Goal: Information Seeking & Learning: Check status

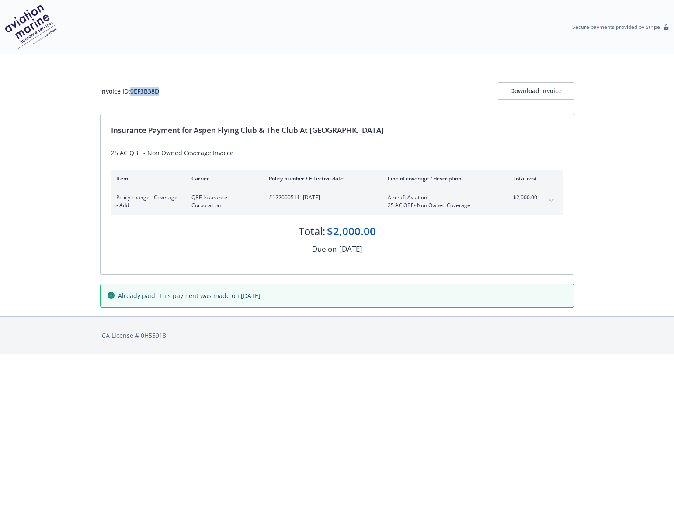
drag, startPoint x: 170, startPoint y: 92, endPoint x: 132, endPoint y: 92, distance: 38.4
click at [132, 92] on div "Invoice ID: 0EF3B38D Download Invoice" at bounding box center [337, 90] width 474 height 17
copy div "0EF3B38D"
click at [278, 66] on div "Invoice ID: 0EF3B38D Download Invoice" at bounding box center [337, 83] width 474 height 59
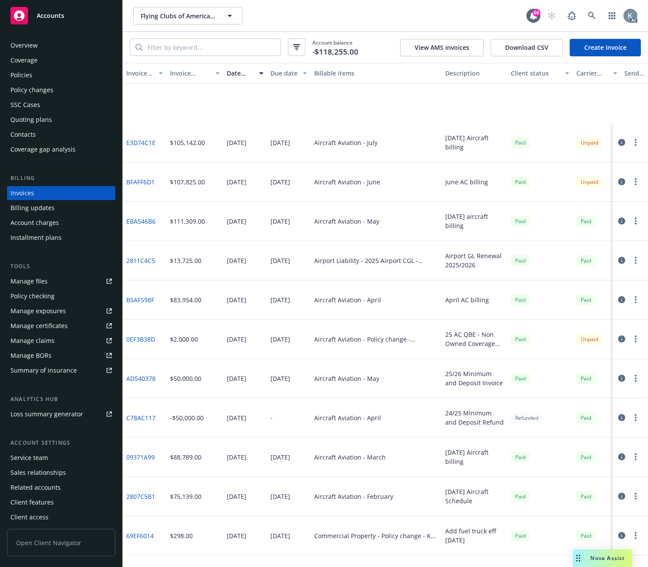
scroll to position [97, 0]
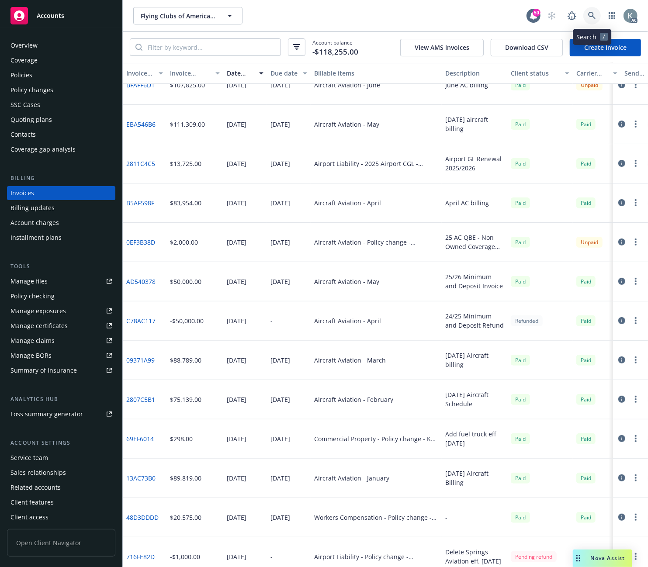
click at [592, 12] on icon at bounding box center [591, 15] width 7 height 7
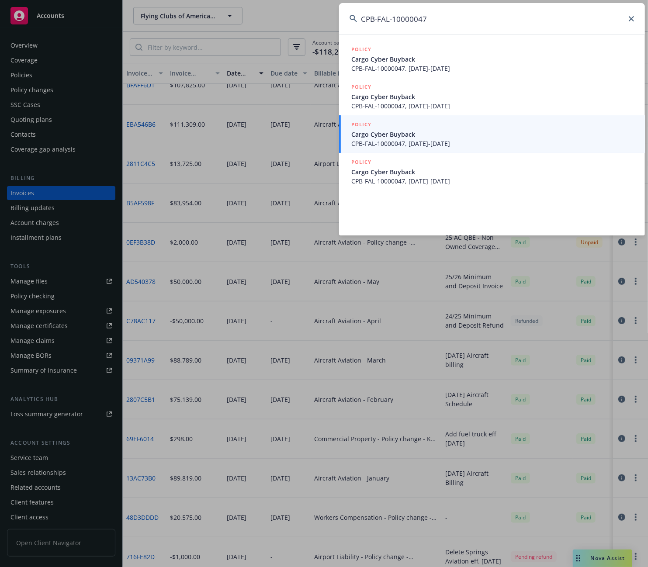
type input "CPB-FAL-10000047"
click at [408, 141] on span "CPB-FAL-10000047, 06/17/2025-06/17/2026" at bounding box center [492, 143] width 283 height 9
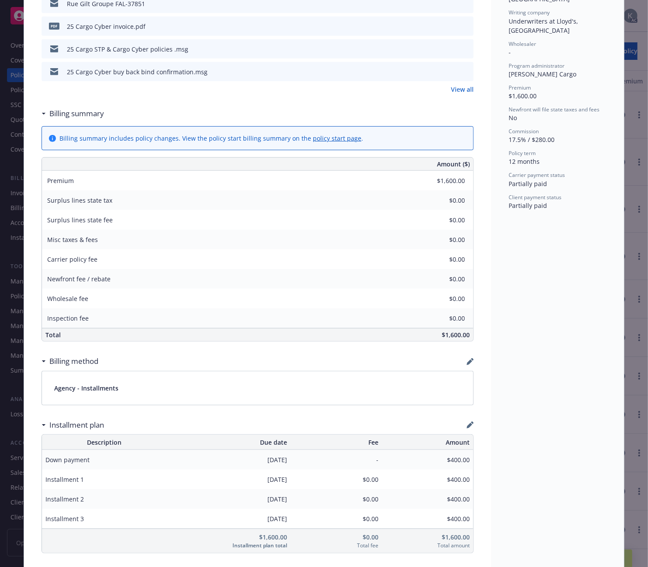
scroll to position [339, 0]
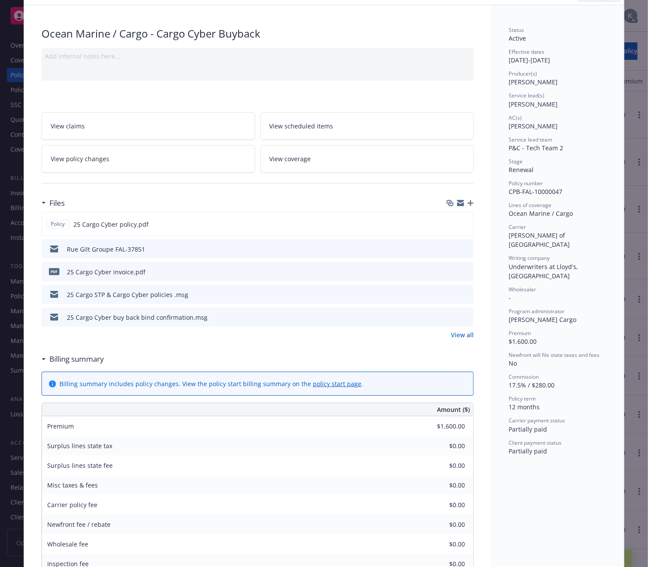
scroll to position [0, 0]
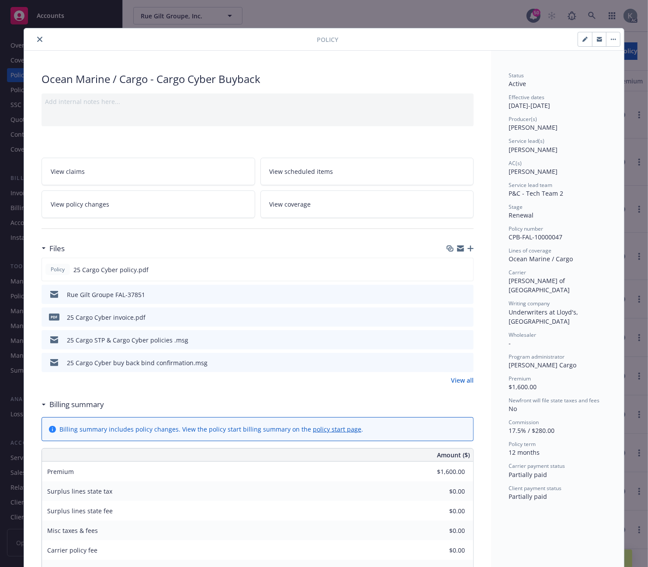
click at [37, 40] on icon "close" at bounding box center [39, 39] width 5 height 5
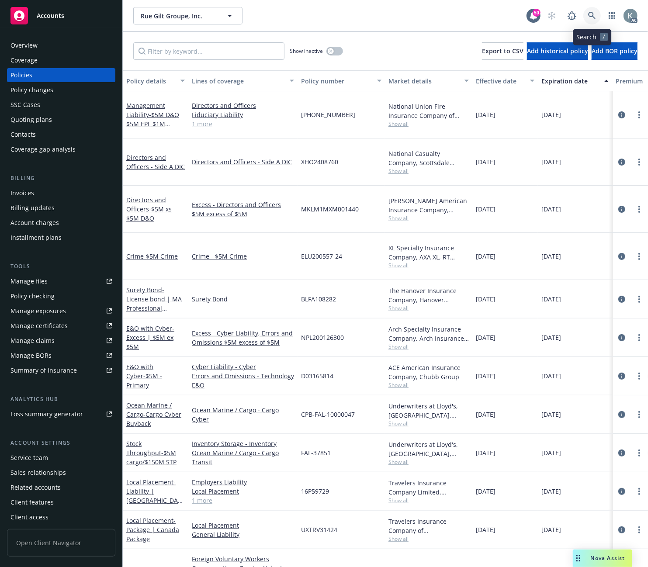
click at [590, 12] on icon at bounding box center [591, 15] width 7 height 7
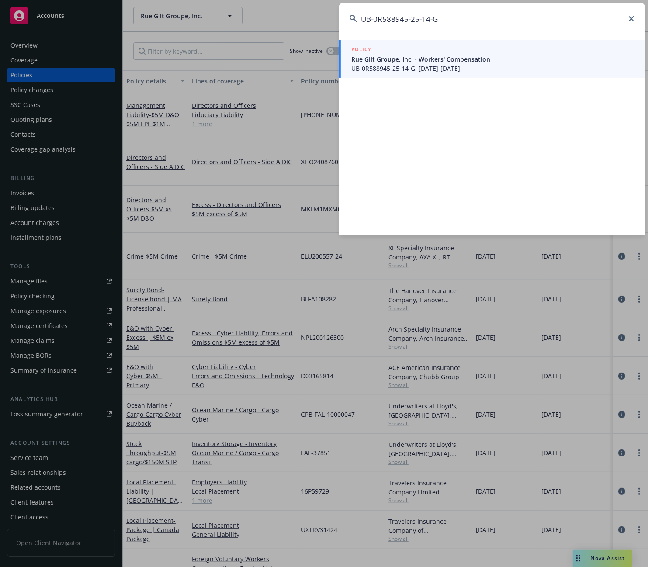
type input "UB-0R588945-25-14-G"
click at [362, 67] on span "UB-0R588945-25-14-G, 06/17/2025-06/17/2026" at bounding box center [492, 68] width 283 height 9
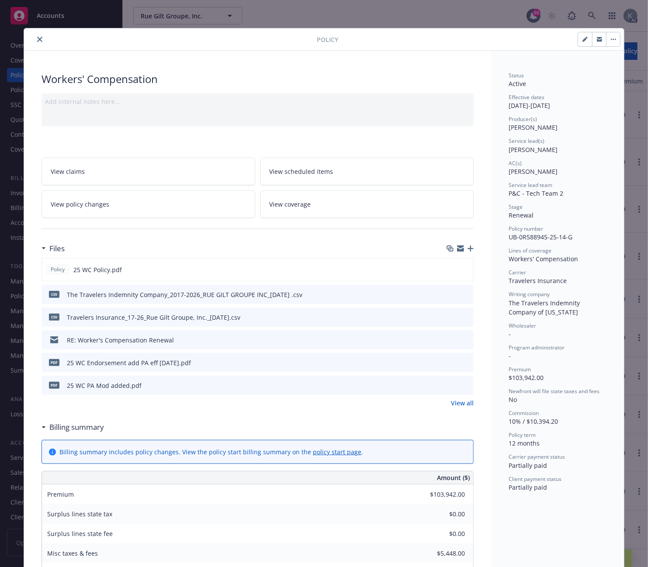
click at [37, 38] on icon "close" at bounding box center [39, 39] width 5 height 5
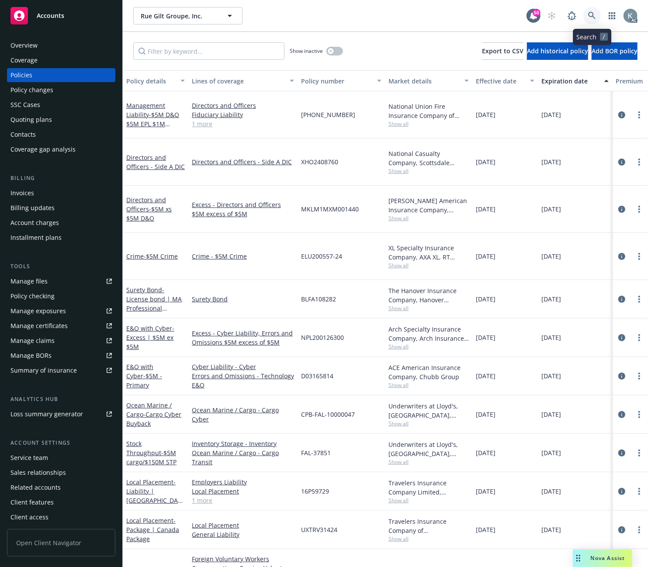
click at [588, 13] on icon at bounding box center [592, 16] width 8 height 8
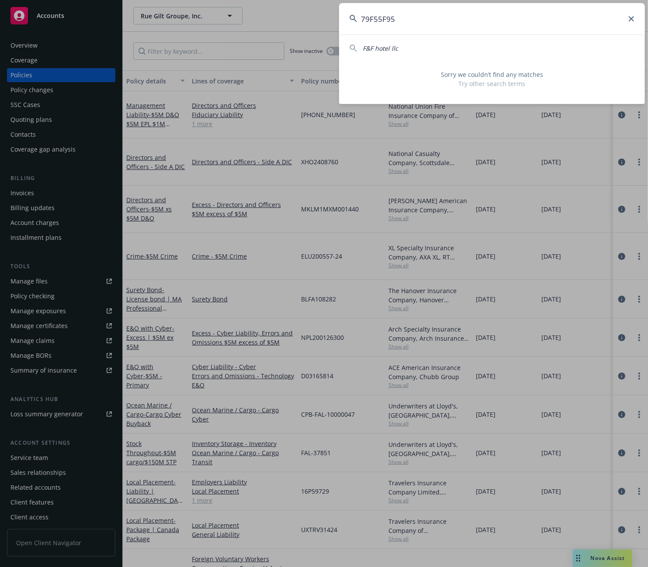
click at [404, 20] on input "79F55F95" at bounding box center [492, 18] width 306 height 31
drag, startPoint x: 404, startPoint y: 20, endPoint x: 370, endPoint y: 26, distance: 33.8
click at [342, 27] on input "79F55F95" at bounding box center [492, 18] width 306 height 31
paste input "(26) 7184-26-57"
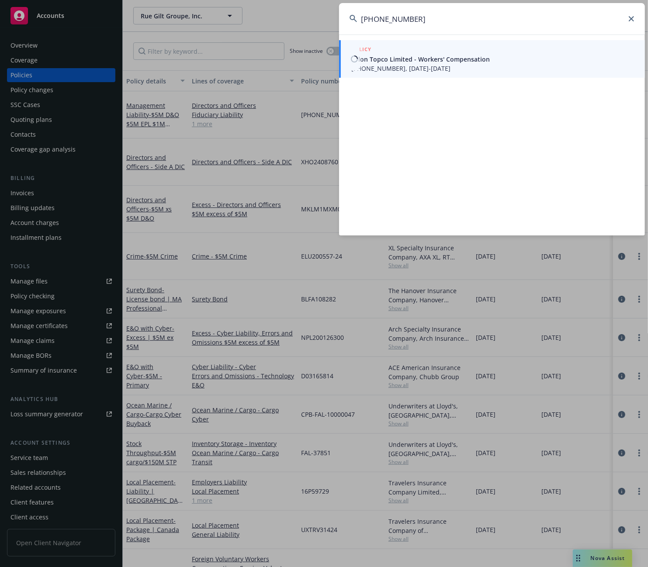
type input "(26) 7184-26-57"
click at [375, 56] on span "Talon Topco Limited - Workers' Compensation" at bounding box center [492, 59] width 283 height 9
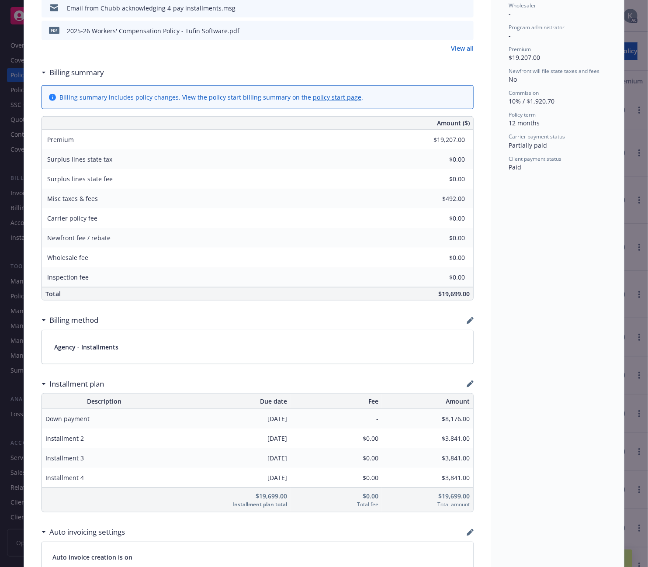
scroll to position [339, 0]
click at [315, 45] on div "View all" at bounding box center [258, 47] width 432 height 9
click at [271, 62] on div "Billing summary" at bounding box center [258, 71] width 432 height 18
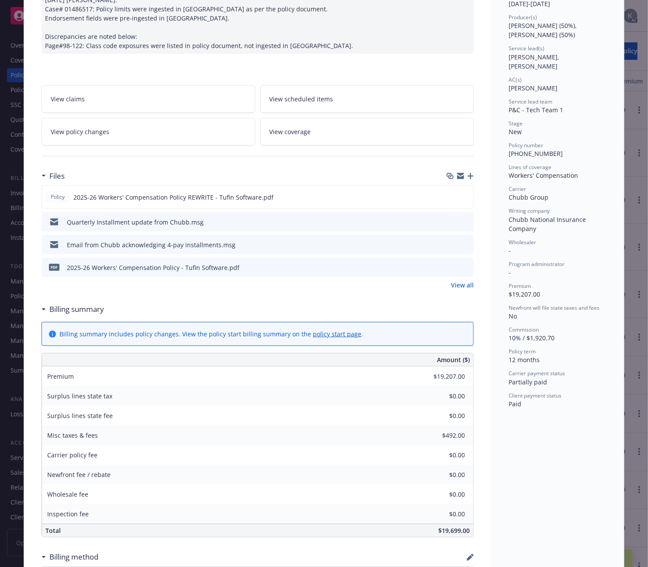
scroll to position [0, 0]
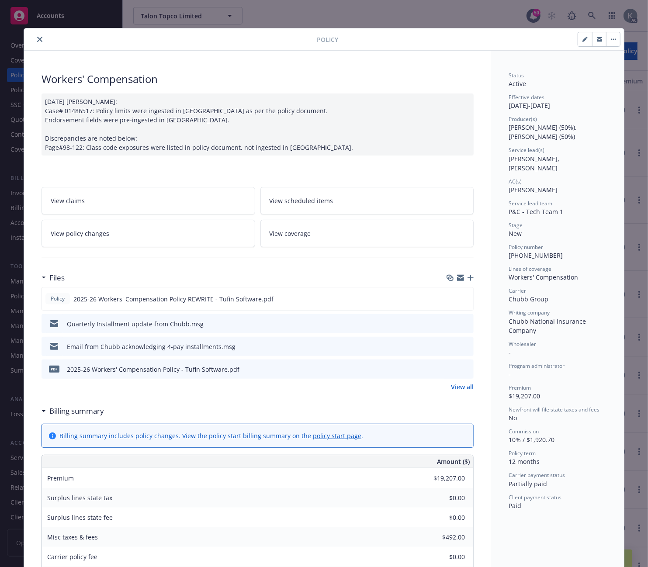
click at [37, 40] on icon "close" at bounding box center [39, 39] width 5 height 5
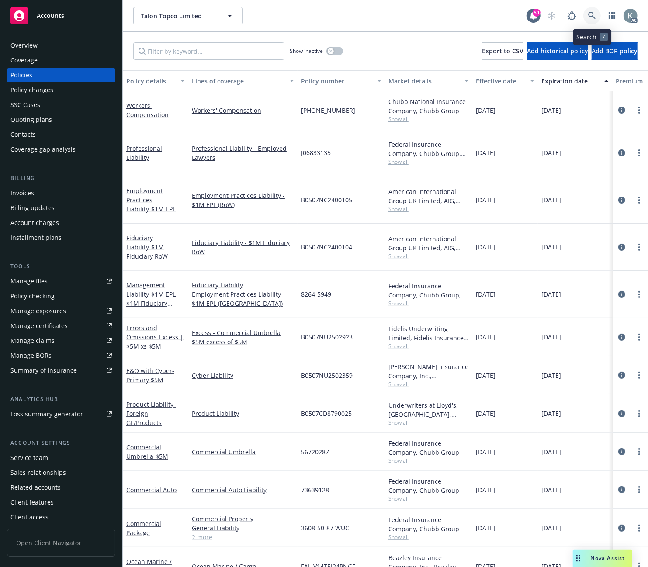
click at [587, 14] on link at bounding box center [591, 15] width 17 height 17
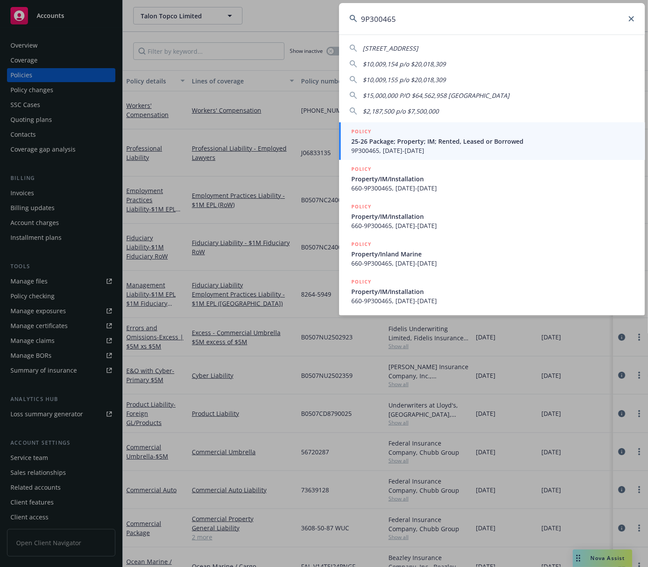
type input "9P300465"
click at [400, 151] on span "9P300465, 01/01/2025-01/01/2026" at bounding box center [492, 150] width 283 height 9
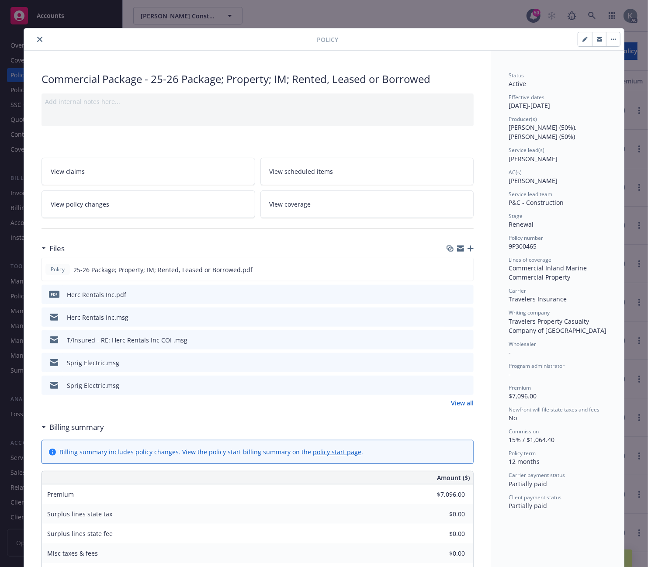
click at [37, 38] on icon "close" at bounding box center [39, 39] width 5 height 5
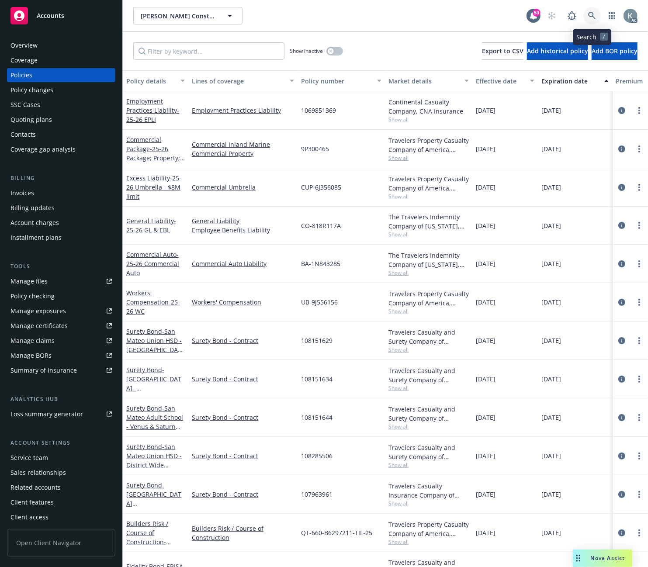
click at [590, 12] on icon at bounding box center [591, 15] width 7 height 7
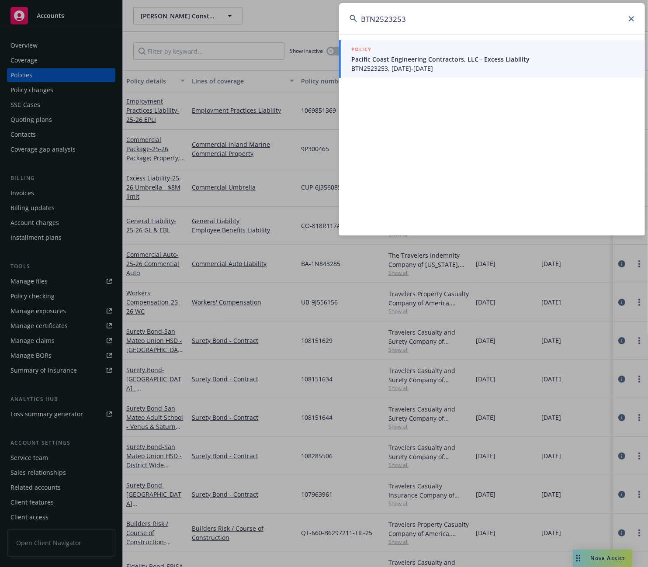
type input "BTN2523253"
click at [357, 60] on li "POLICY Pacific Coast Engineering Contractors, LLC - Excess Liability BTN2523253…" at bounding box center [492, 59] width 306 height 38
click at [368, 62] on span "Pacific Coast Engineering Contractors, LLC - Excess Liability" at bounding box center [492, 59] width 283 height 9
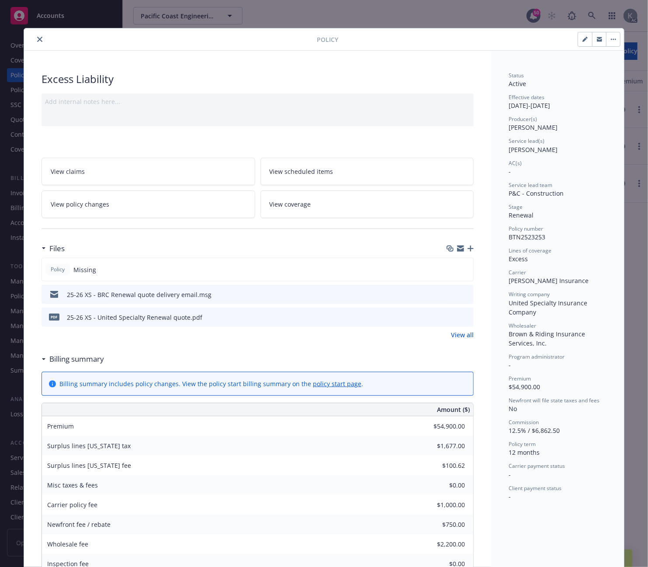
click at [35, 40] on button "close" at bounding box center [40, 39] width 10 height 10
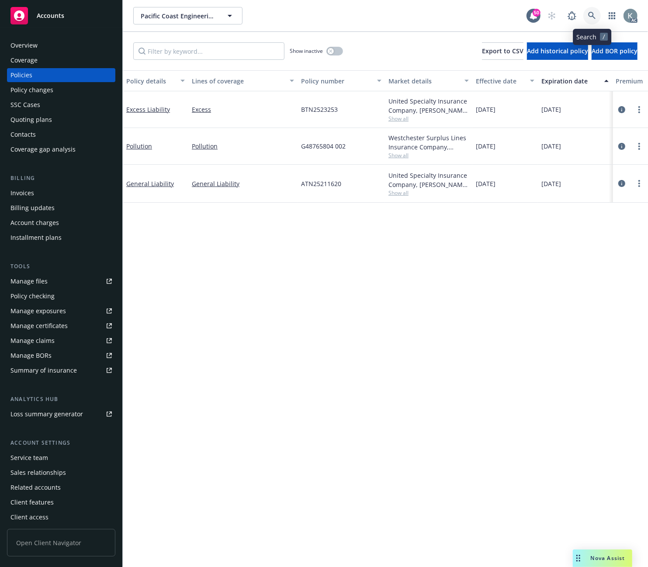
click at [589, 15] on icon at bounding box center [591, 15] width 7 height 7
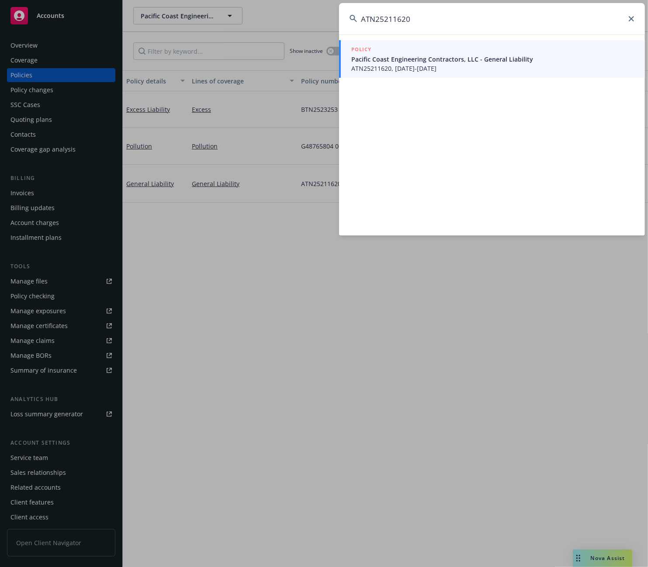
type input "ATN25211620"
drag, startPoint x: 371, startPoint y: 68, endPoint x: 370, endPoint y: 73, distance: 4.7
click at [370, 68] on span "ATN25211620, 09/16/2025-09/16/2026" at bounding box center [492, 68] width 283 height 9
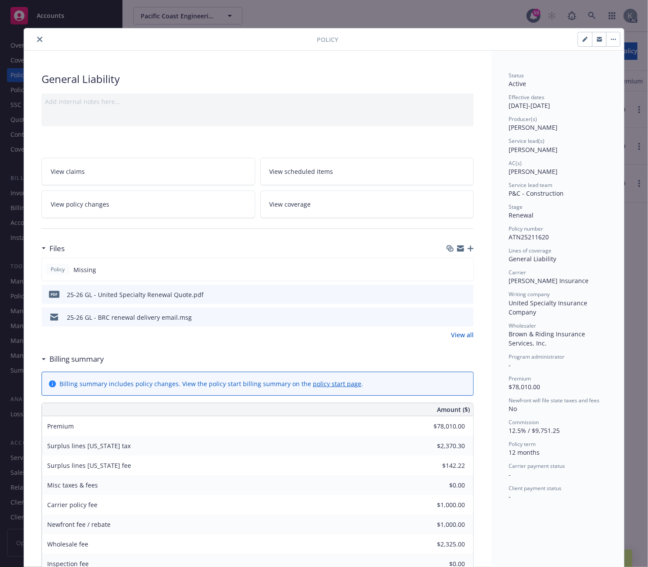
click at [35, 35] on button "close" at bounding box center [40, 39] width 10 height 10
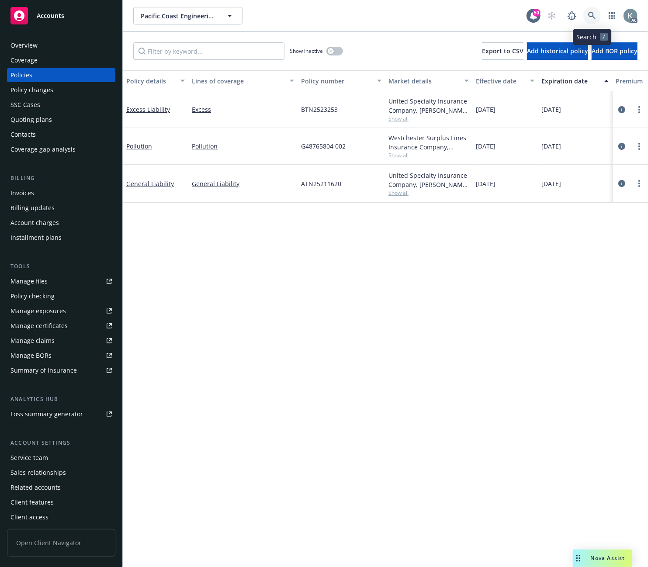
click at [588, 12] on icon at bounding box center [592, 16] width 8 height 8
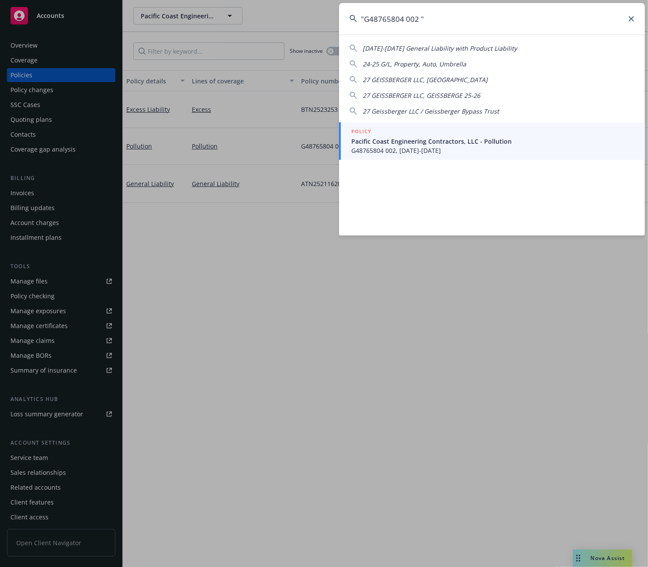
type input ""G48765804 002 ""
click at [377, 140] on span "Pacific Coast Engineering Contractors, LLC - Pollution" at bounding box center [492, 141] width 283 height 9
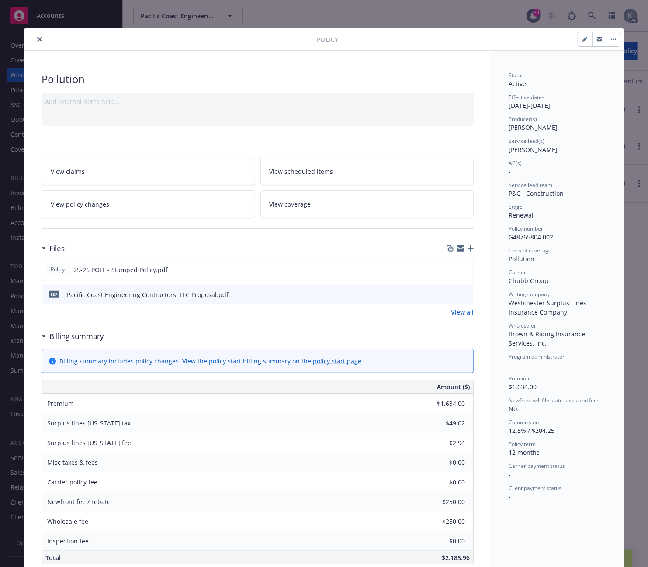
drag, startPoint x: 34, startPoint y: 39, endPoint x: 41, endPoint y: 39, distance: 6.6
click at [37, 39] on icon "close" at bounding box center [39, 39] width 5 height 5
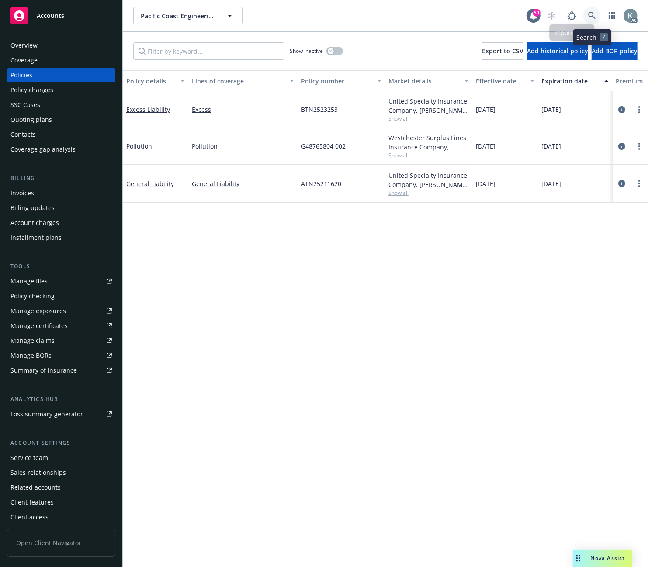
click at [588, 11] on link at bounding box center [591, 15] width 17 height 17
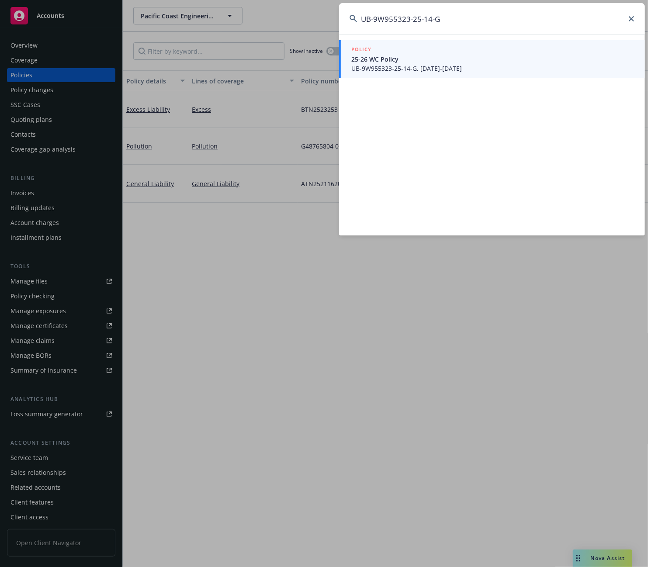
type input "UB-9W955323-25-14-G"
click at [363, 61] on span "25-26 WC Policy" at bounding box center [492, 59] width 283 height 9
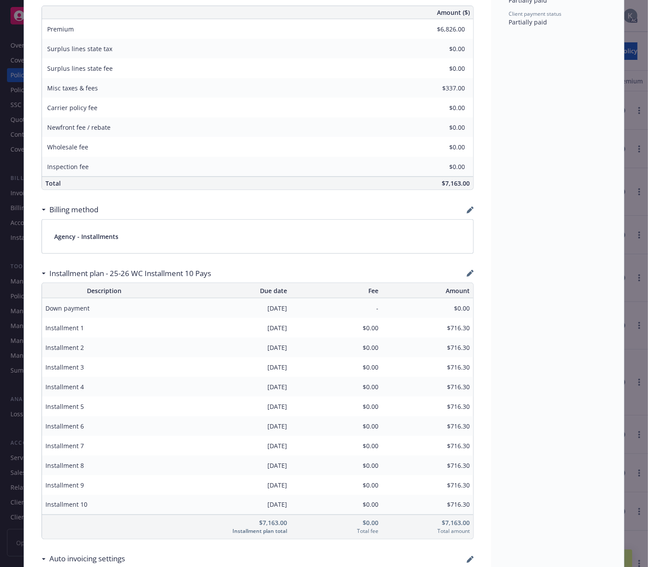
scroll to position [534, 0]
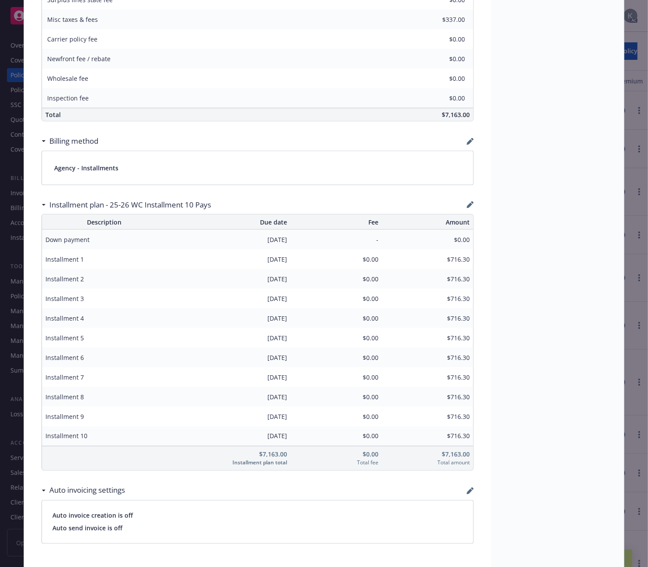
click at [527, 356] on div "Status Active Effective dates 04/01/2025 - 04/01/2026 Producer(s) Eric Alburger…" at bounding box center [557, 427] width 133 height 1820
click at [405, 361] on span "$716.30" at bounding box center [427, 357] width 84 height 9
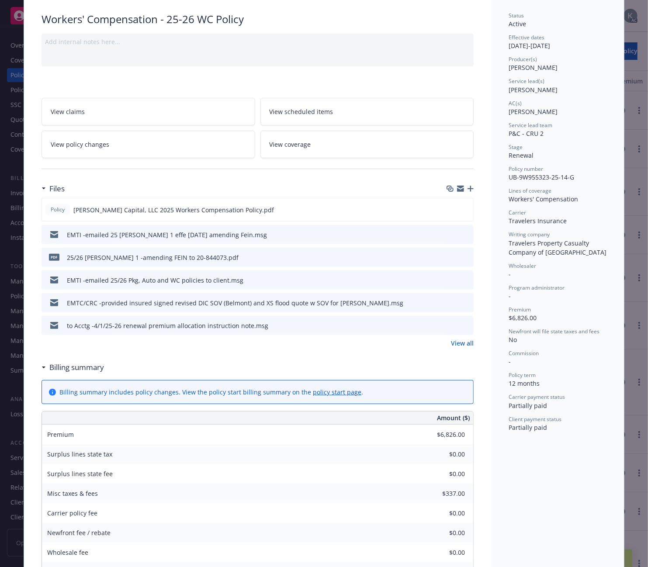
scroll to position [0, 0]
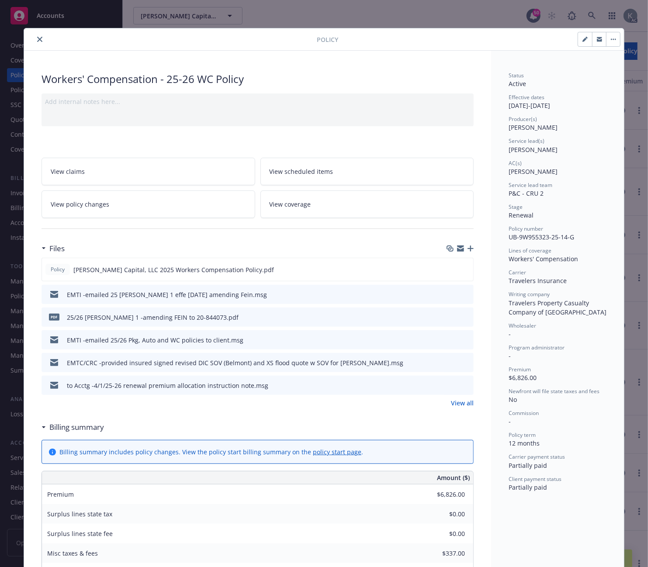
click at [37, 38] on icon "close" at bounding box center [39, 39] width 5 height 5
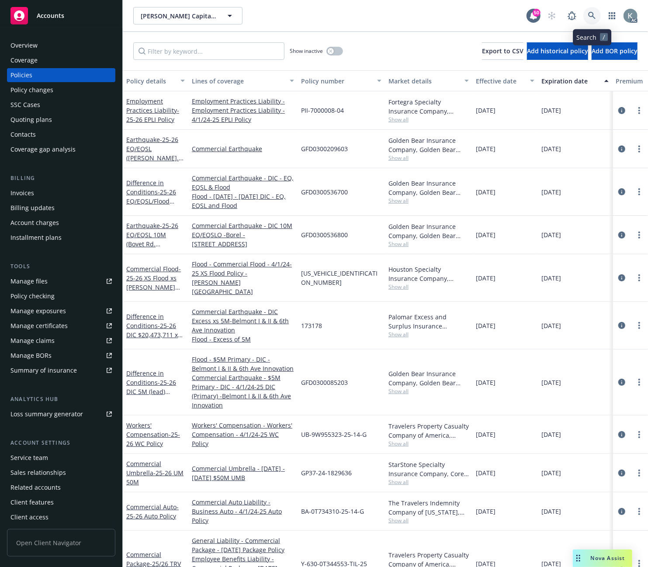
click at [590, 14] on icon at bounding box center [592, 16] width 8 height 8
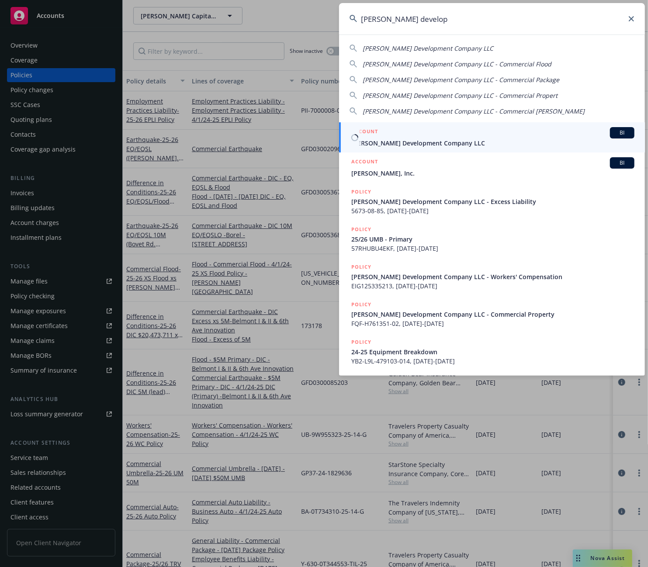
type input "jones develop"
click at [402, 142] on span "Jones Development Company LLC" at bounding box center [492, 142] width 283 height 9
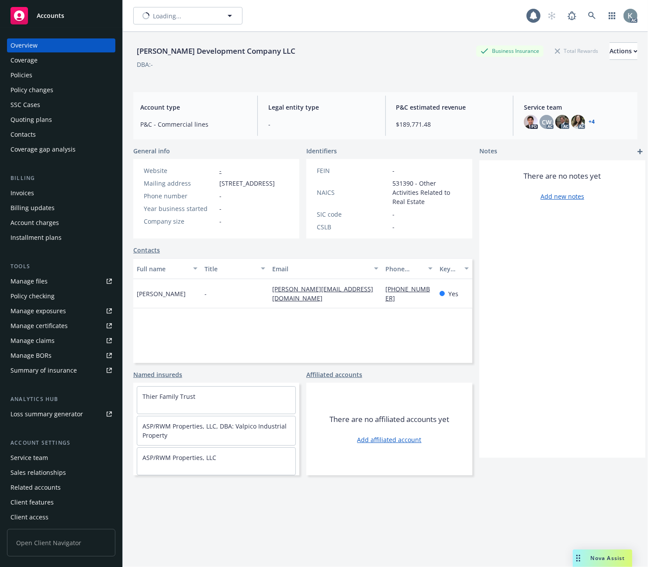
click at [25, 192] on div "Invoices" at bounding box center [22, 193] width 24 height 14
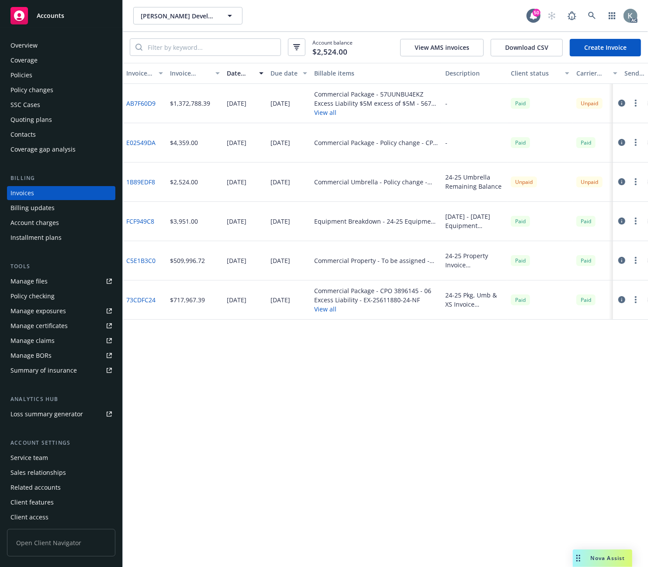
click at [149, 102] on link "AB7F60D9" at bounding box center [140, 103] width 29 height 9
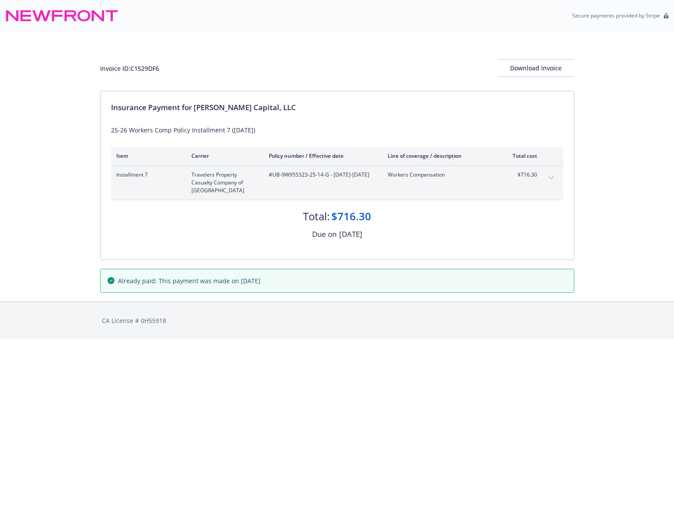
click at [321, 71] on div "Invoice ID: C1529DF6 Download Invoice" at bounding box center [337, 67] width 474 height 17
